Goal: Information Seeking & Learning: Learn about a topic

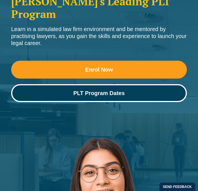
click at [129, 90] on span "PLT Program Dates" at bounding box center [99, 93] width 168 height 6
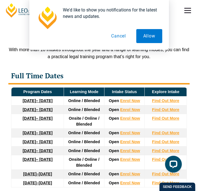
scroll to position [1135, 0]
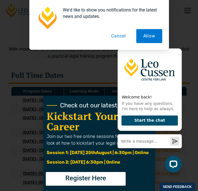
click at [114, 37] on button "Cancel" at bounding box center [118, 36] width 29 height 14
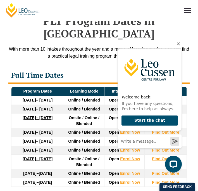
click at [177, 45] on icon "Hide greeting" at bounding box center [178, 43] width 7 height 7
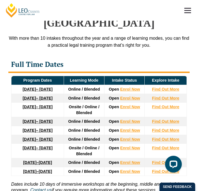
scroll to position [1146, 0]
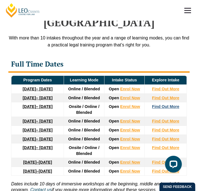
click at [162, 104] on strong "Find Out More" at bounding box center [165, 106] width 27 height 4
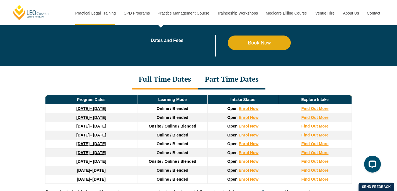
scroll to position [701, 0]
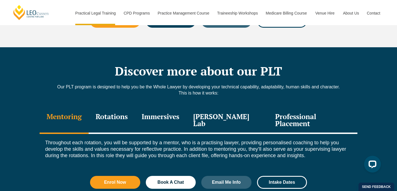
scroll to position [727, 0]
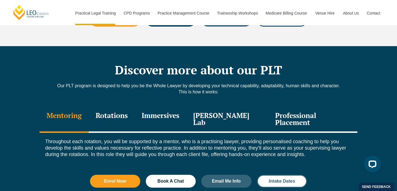
click at [283, 179] on span "Intake Dates" at bounding box center [282, 181] width 26 height 4
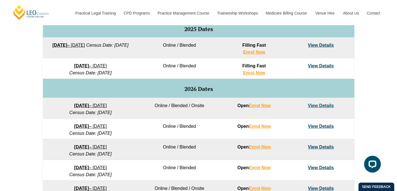
click at [317, 105] on link "View Details" at bounding box center [321, 105] width 26 height 5
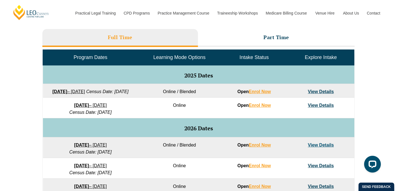
scroll to position [252, 0]
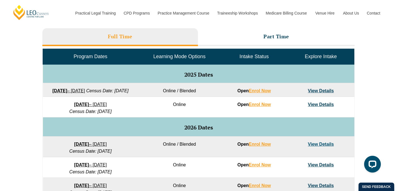
click at [329, 146] on link "View Details" at bounding box center [321, 143] width 26 height 5
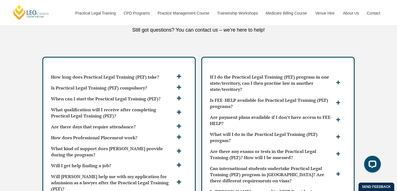
scroll to position [1495, 0]
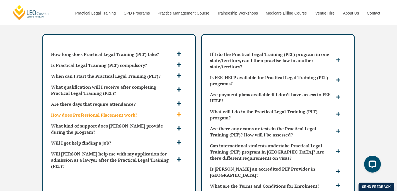
click at [82, 109] on div "How does Professional Placement work?" at bounding box center [119, 114] width 141 height 11
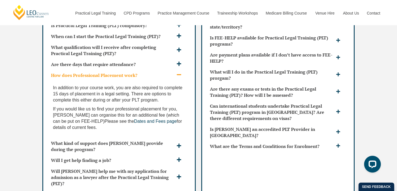
scroll to position [1535, 0]
click at [61, 156] on h3 "Will I get help finding a job?" at bounding box center [113, 159] width 124 height 6
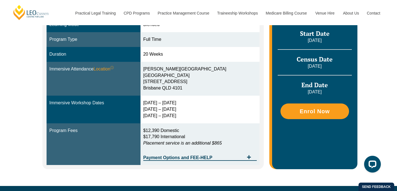
scroll to position [163, 0]
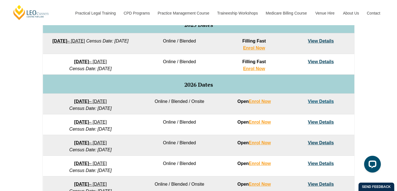
scroll to position [302, 0]
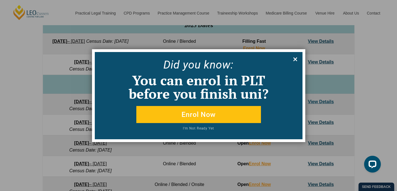
click at [293, 61] on icon at bounding box center [295, 59] width 6 height 6
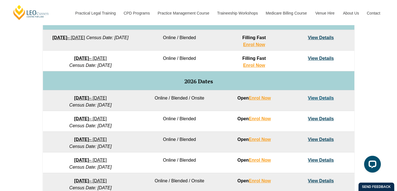
scroll to position [299, 0]
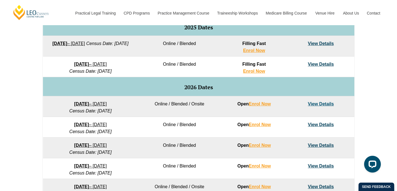
click at [324, 66] on link "View Details" at bounding box center [321, 64] width 26 height 5
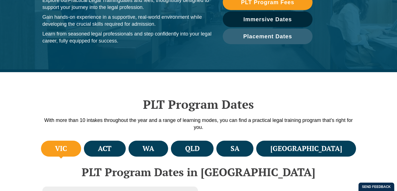
scroll to position [95, 0]
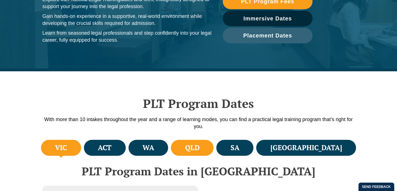
click at [210, 144] on li "QLD" at bounding box center [192, 147] width 43 height 16
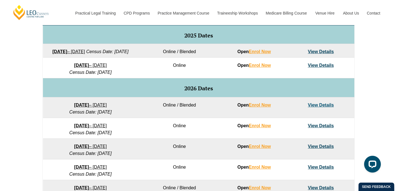
scroll to position [293, 0]
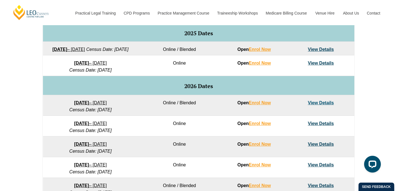
click at [326, 65] on link "View Details" at bounding box center [321, 63] width 26 height 5
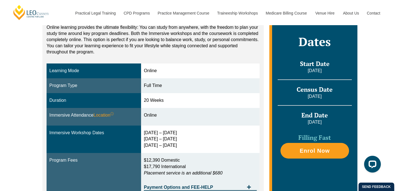
scroll to position [126, 0]
